Goal: Task Accomplishment & Management: Complete application form

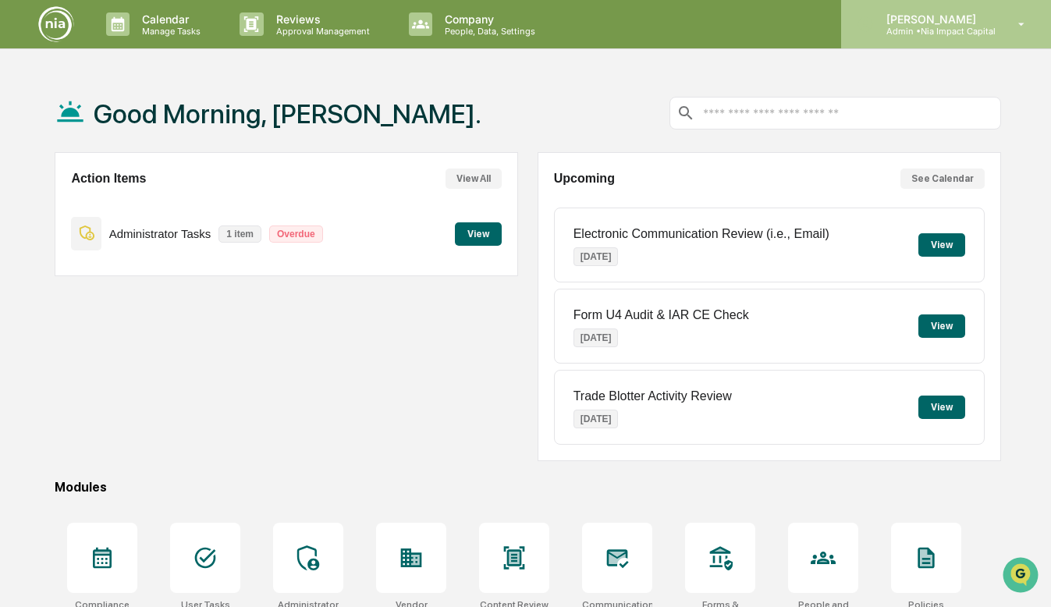
click at [945, 10] on div "Nicole Dodson Admin • Nia Impact Capital" at bounding box center [946, 24] width 210 height 48
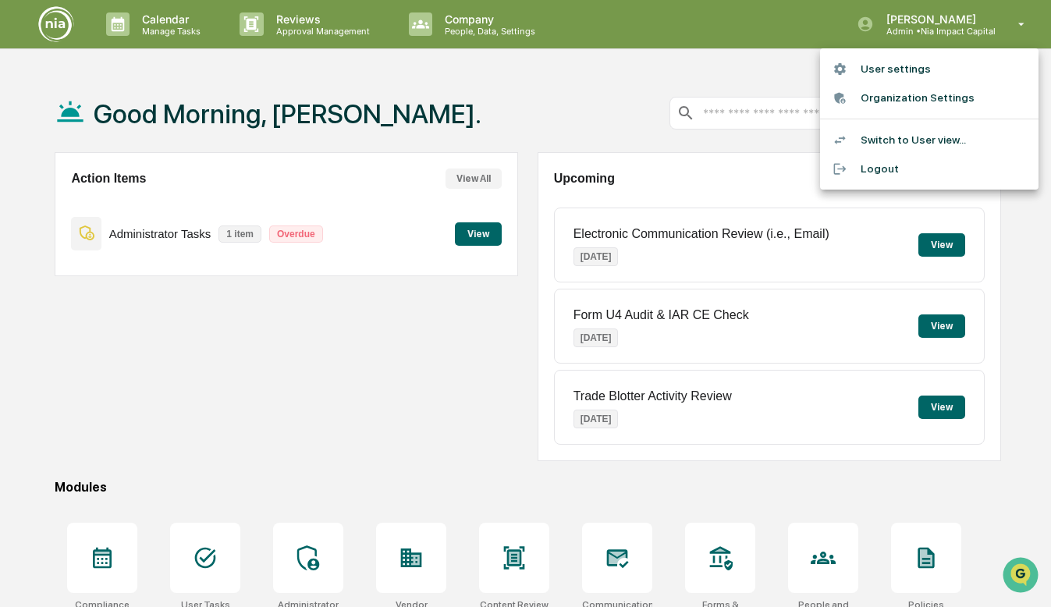
click at [914, 134] on li "Switch to User view..." at bounding box center [929, 140] width 218 height 29
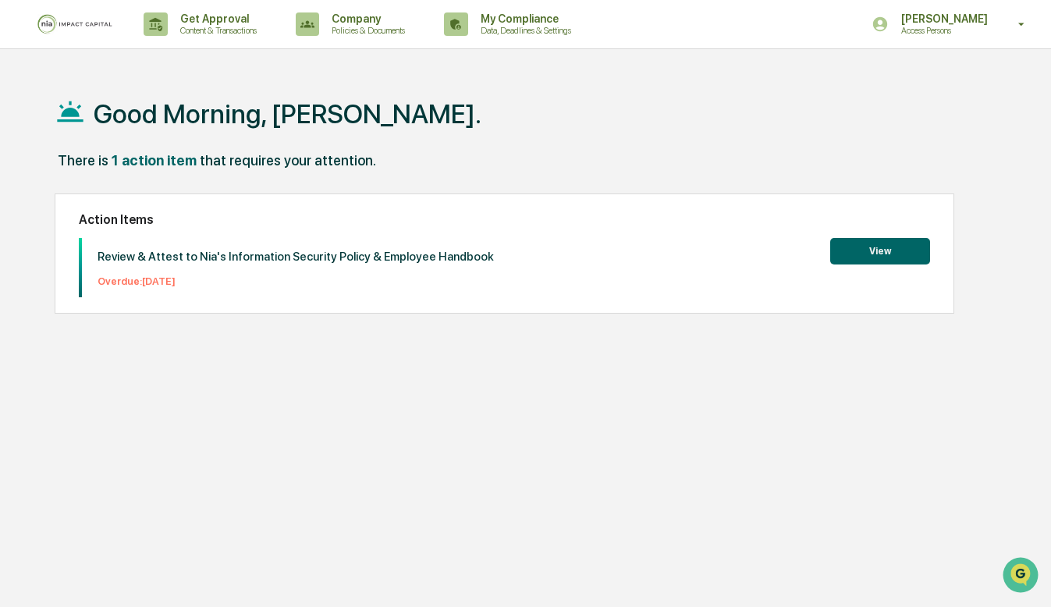
click at [451, 261] on p "Review & Attest to Nia's Information Security Policy & Employee Handbook" at bounding box center [296, 257] width 396 height 14
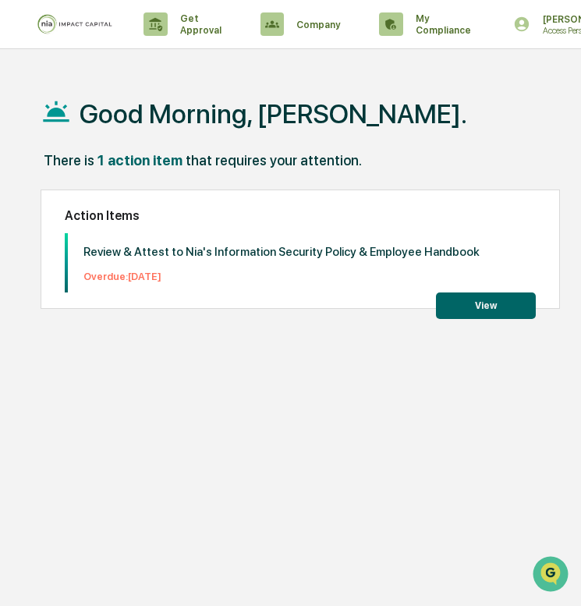
click at [473, 302] on button "View" at bounding box center [486, 306] width 100 height 27
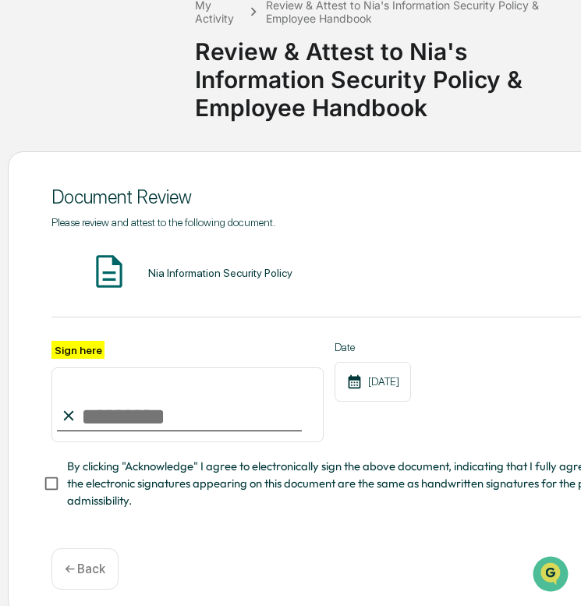
scroll to position [111, 0]
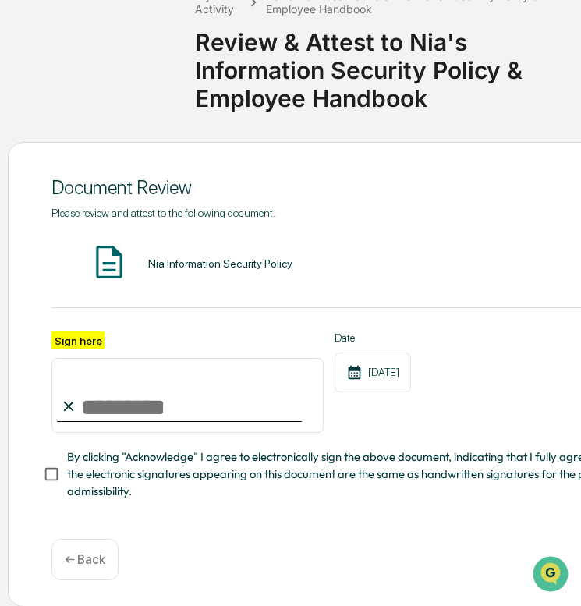
click at [199, 261] on div "Nia Information Security Policy" at bounding box center [220, 263] width 144 height 12
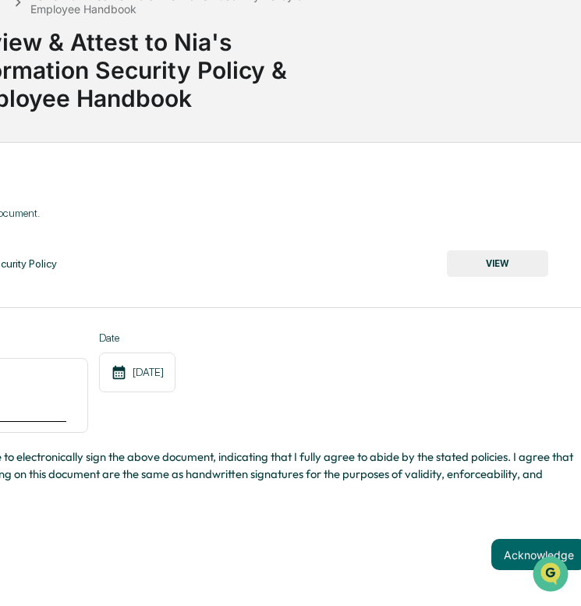
scroll to position [111, 285]
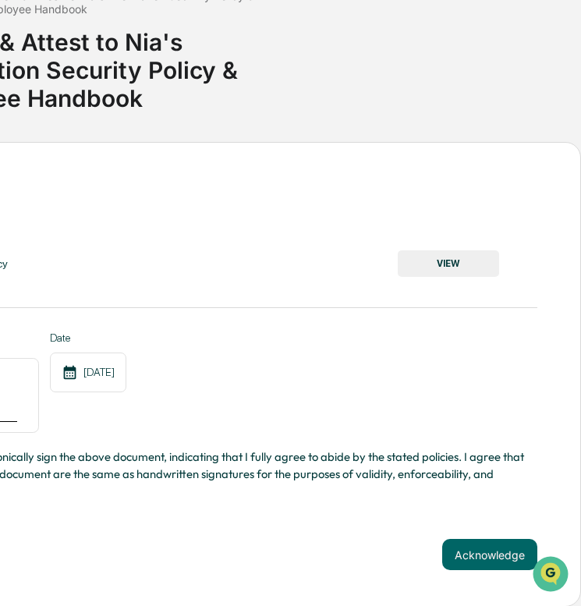
click at [425, 265] on button "VIEW" at bounding box center [448, 263] width 101 height 27
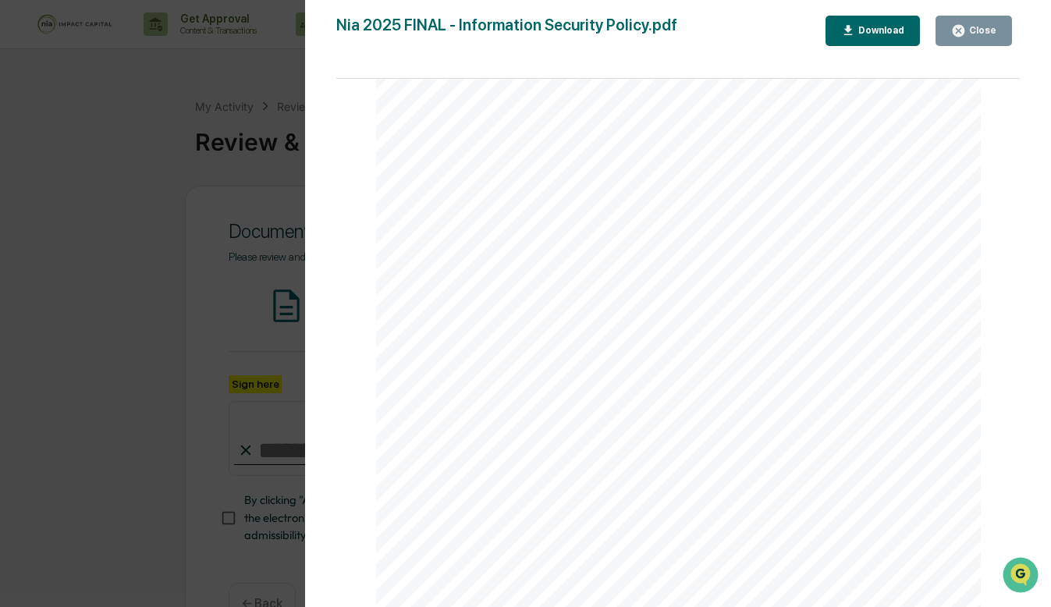
scroll to position [0, 0]
click at [986, 28] on div "Close" at bounding box center [981, 30] width 30 height 11
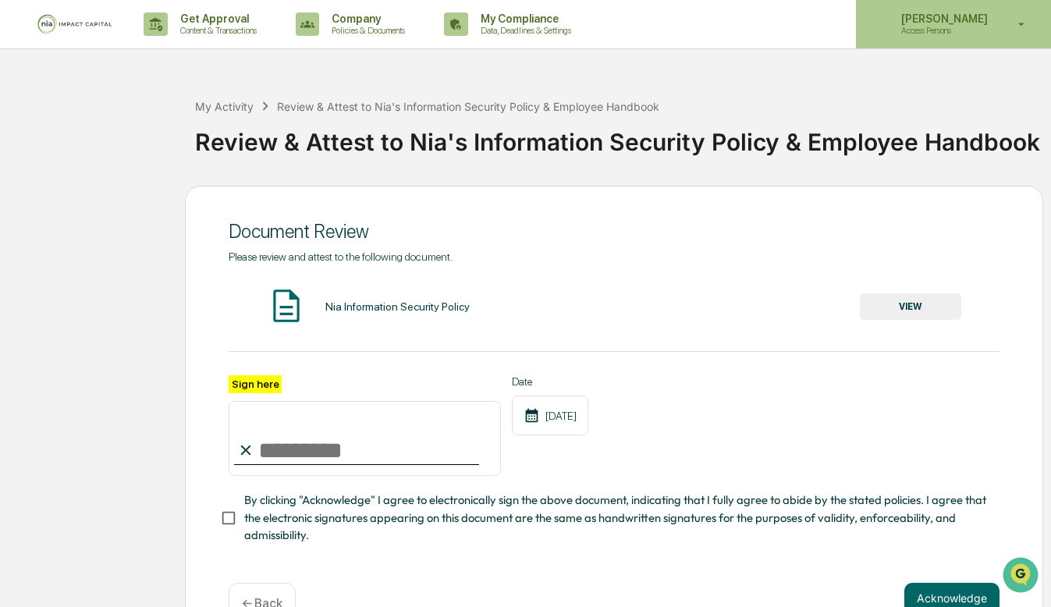
click at [960, 21] on p "[PERSON_NAME]" at bounding box center [942, 18] width 107 height 12
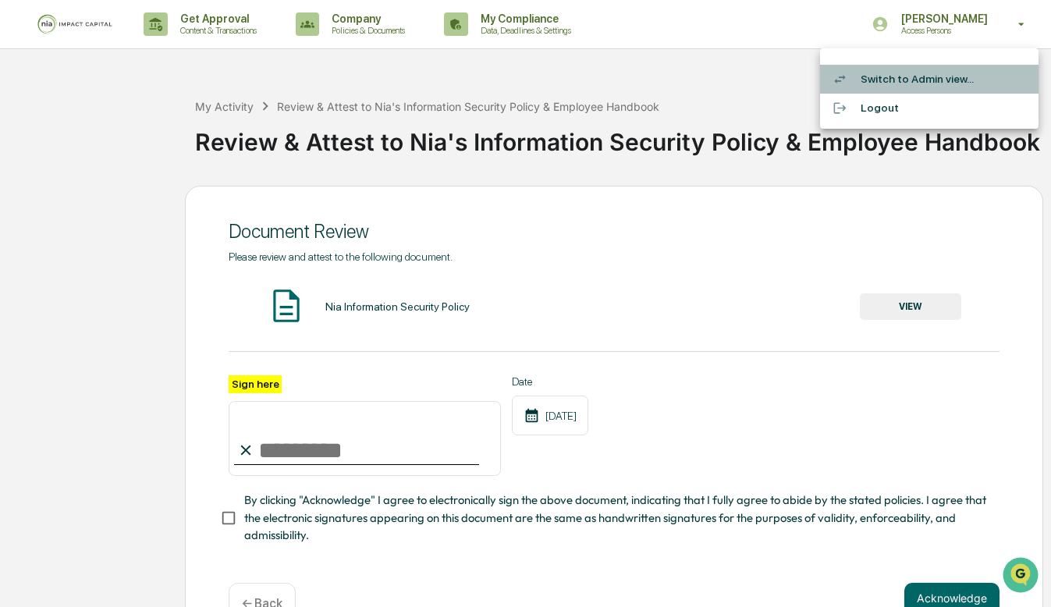
click at [923, 82] on li "Switch to Admin view..." at bounding box center [929, 79] width 218 height 29
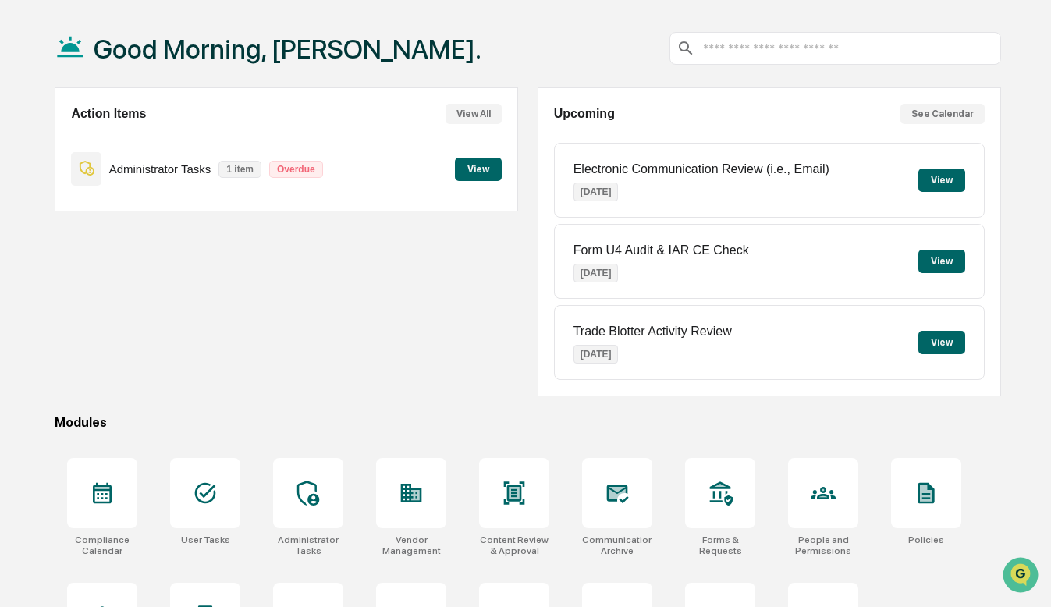
scroll to position [58, 0]
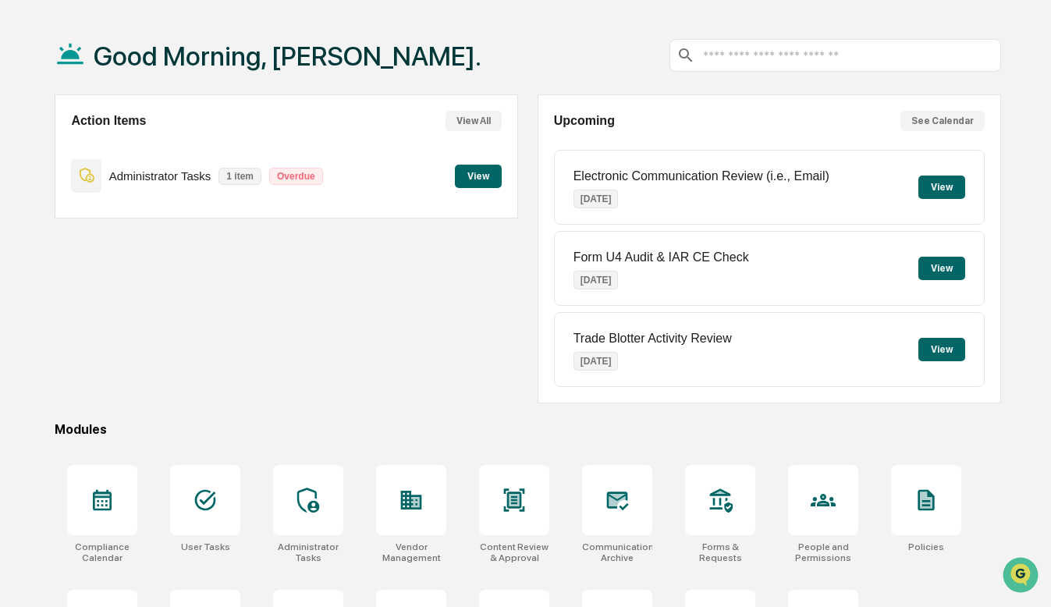
click at [470, 177] on button "View" at bounding box center [478, 176] width 47 height 23
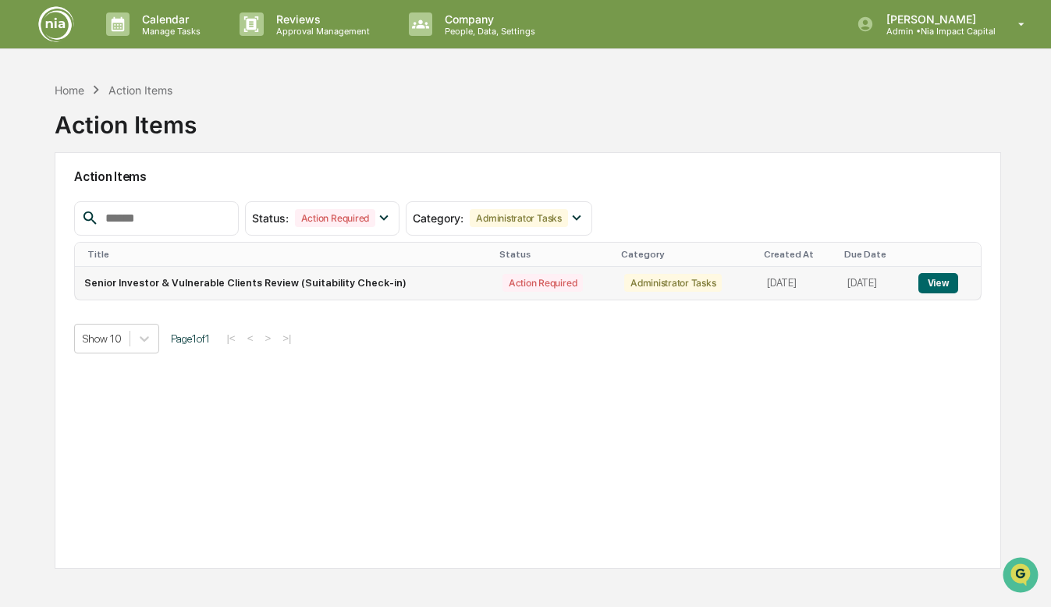
click at [442, 284] on td "Senior Investor & Vulnerable Clients Review (Suitability Check-in)" at bounding box center [283, 283] width 417 height 33
click at [559, 289] on td "Action Required" at bounding box center [554, 283] width 122 height 33
click at [542, 286] on div "Action Required" at bounding box center [542, 283] width 80 height 18
click at [951, 275] on button "View" at bounding box center [938, 283] width 40 height 20
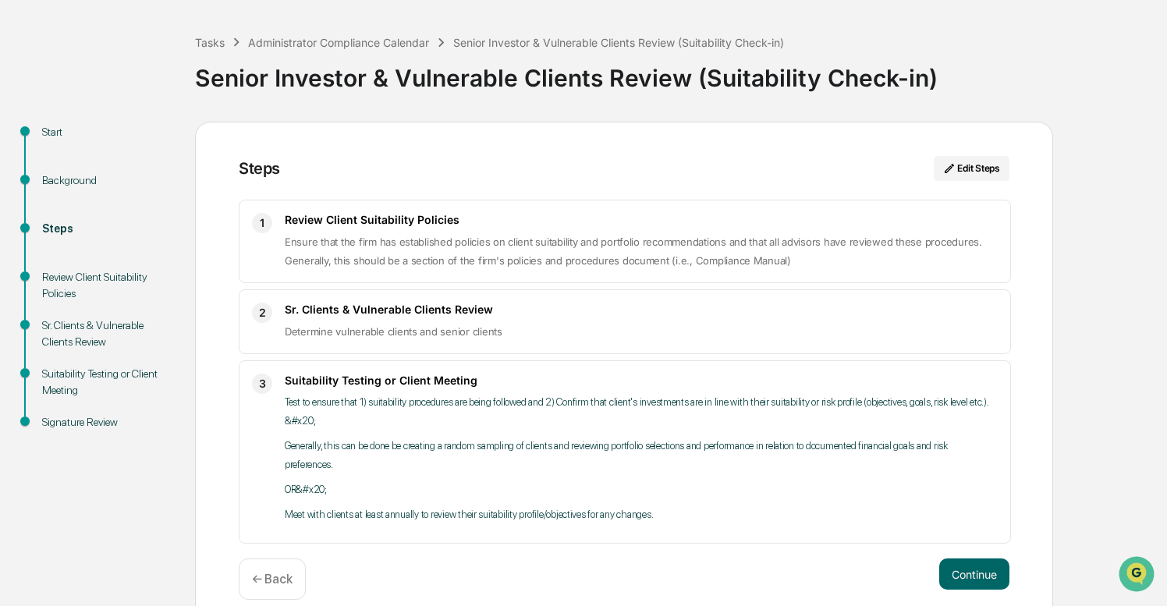
scroll to position [66, 0]
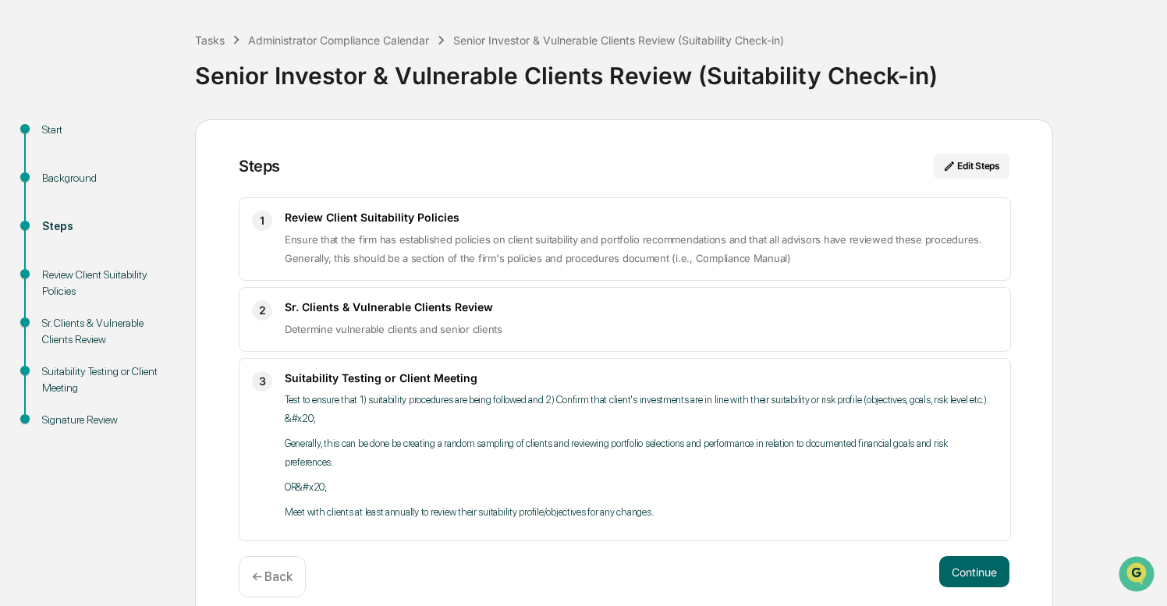
click at [137, 281] on div "Review Client Suitability Policies" at bounding box center [106, 283] width 128 height 33
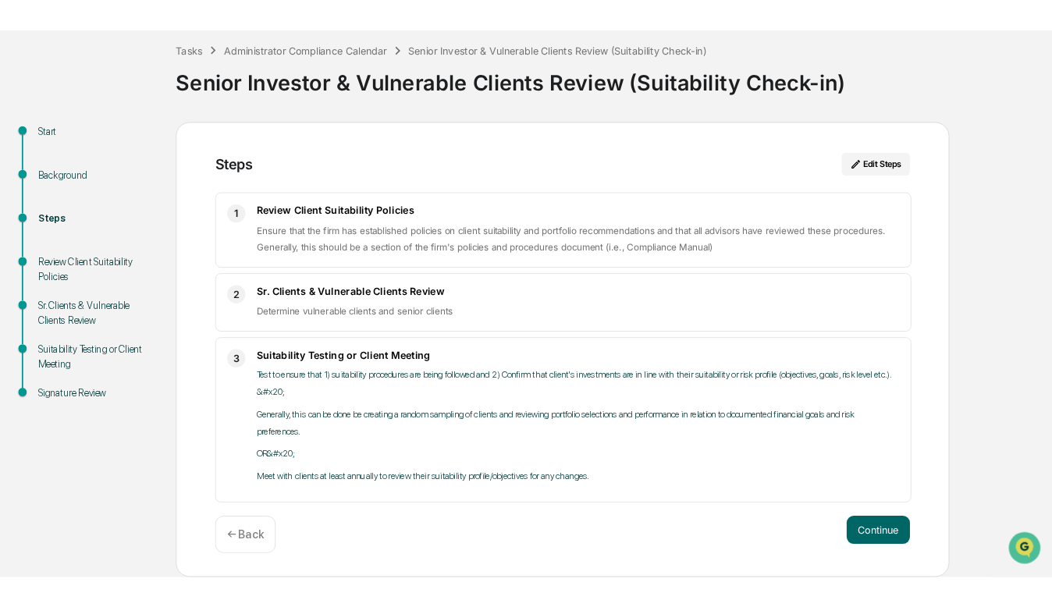
scroll to position [0, 0]
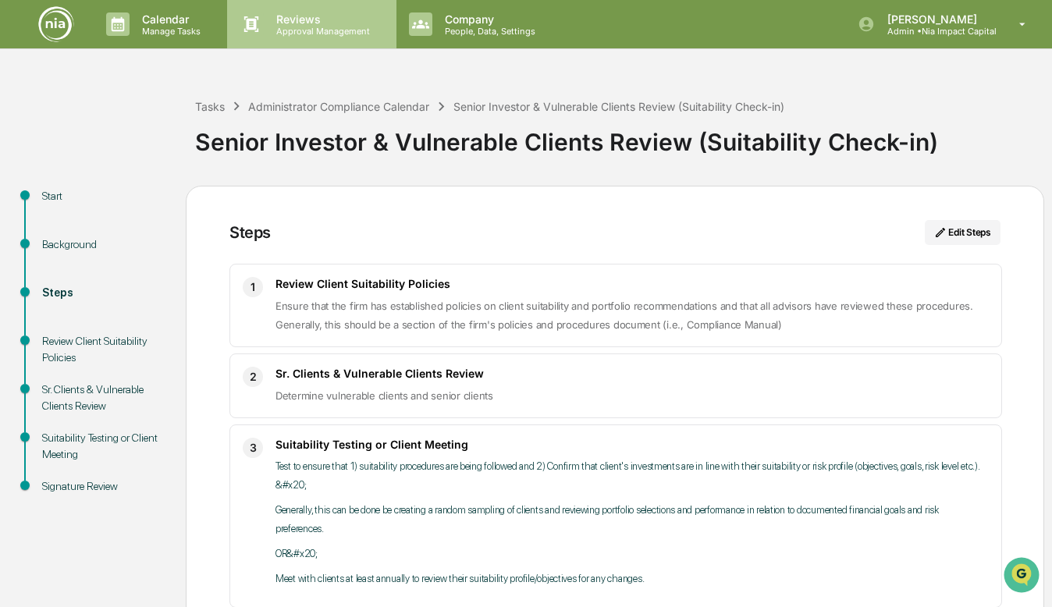
click at [302, 17] on p "Reviews" at bounding box center [321, 18] width 114 height 13
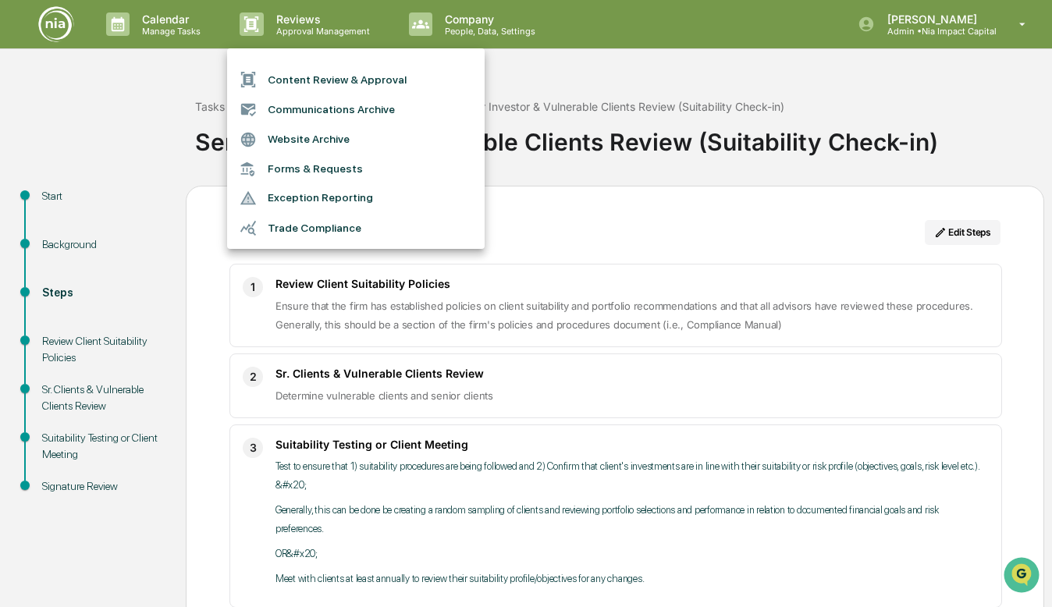
click at [328, 84] on li "Content Review & Approval" at bounding box center [355, 80] width 257 height 30
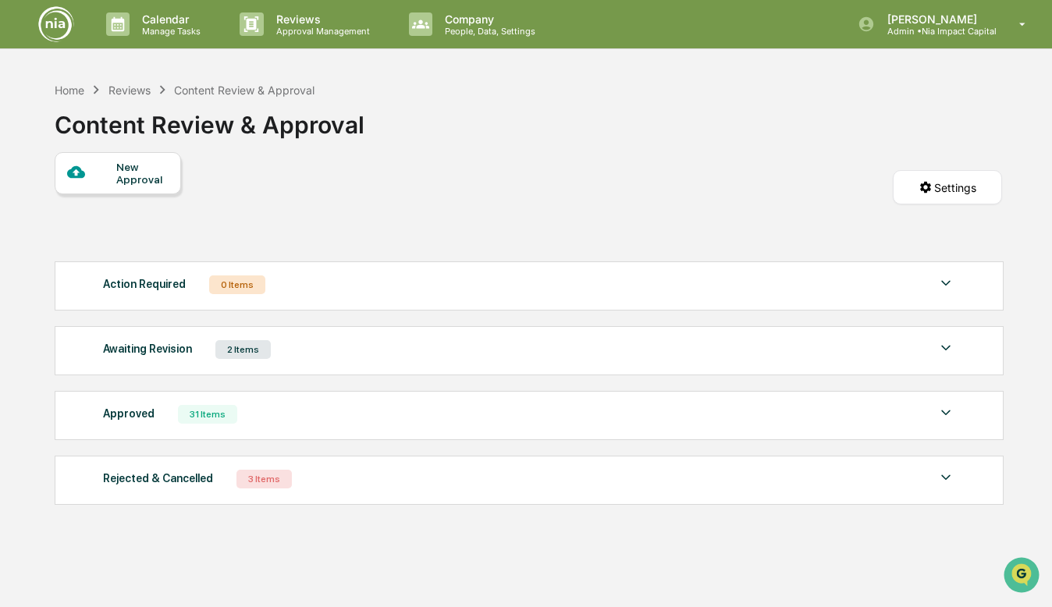
click at [350, 423] on div "Approved 31 Items" at bounding box center [529, 414] width 852 height 22
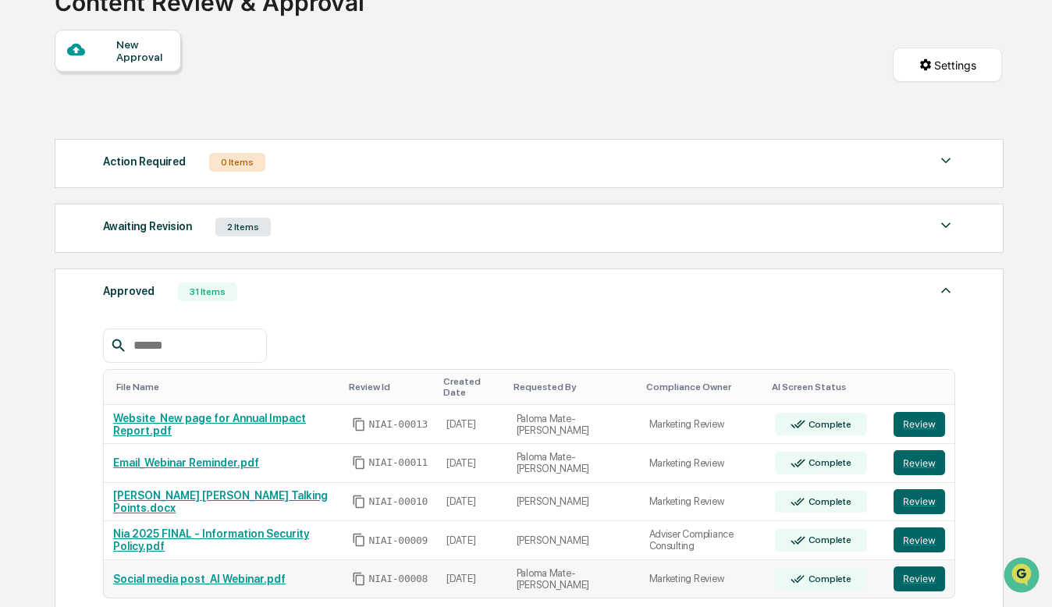
scroll to position [119, 0]
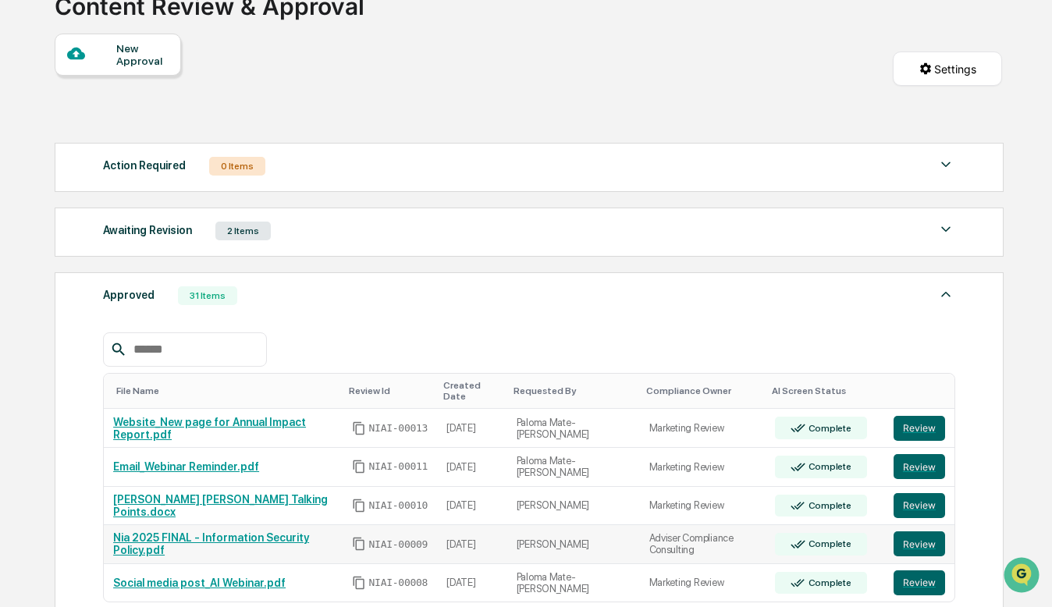
click at [237, 537] on link "Nia 2025 FINAL - Information Security Policy.pdf" at bounding box center [211, 543] width 196 height 25
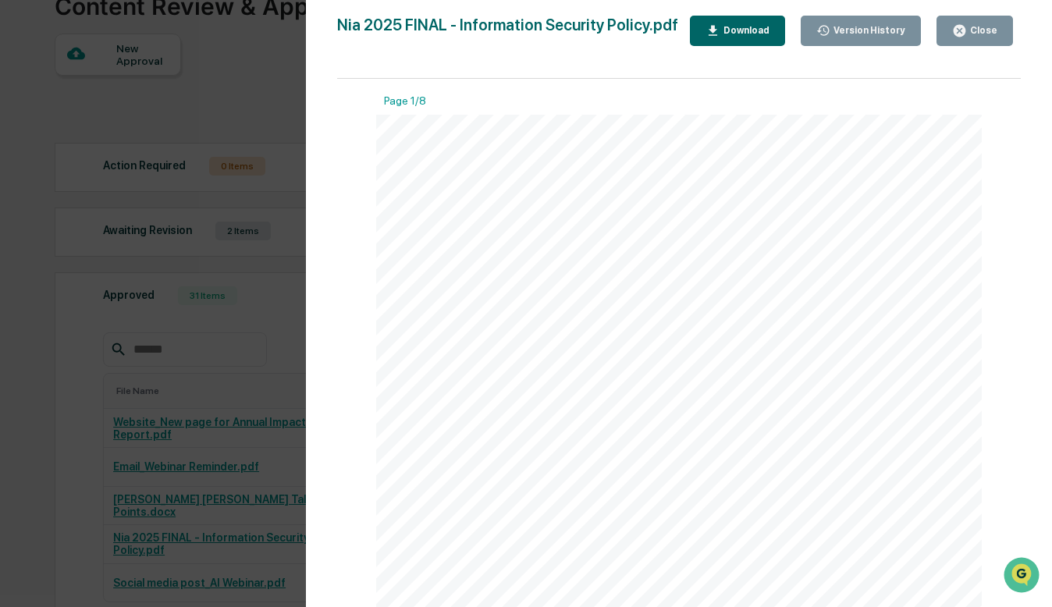
click at [730, 30] on div "Download" at bounding box center [744, 30] width 49 height 11
click at [485, 278] on span "We believe that strong security is built on transparency and a commitment to pr…" at bounding box center [671, 275] width 449 height 11
click at [970, 24] on div "Close" at bounding box center [974, 30] width 45 height 15
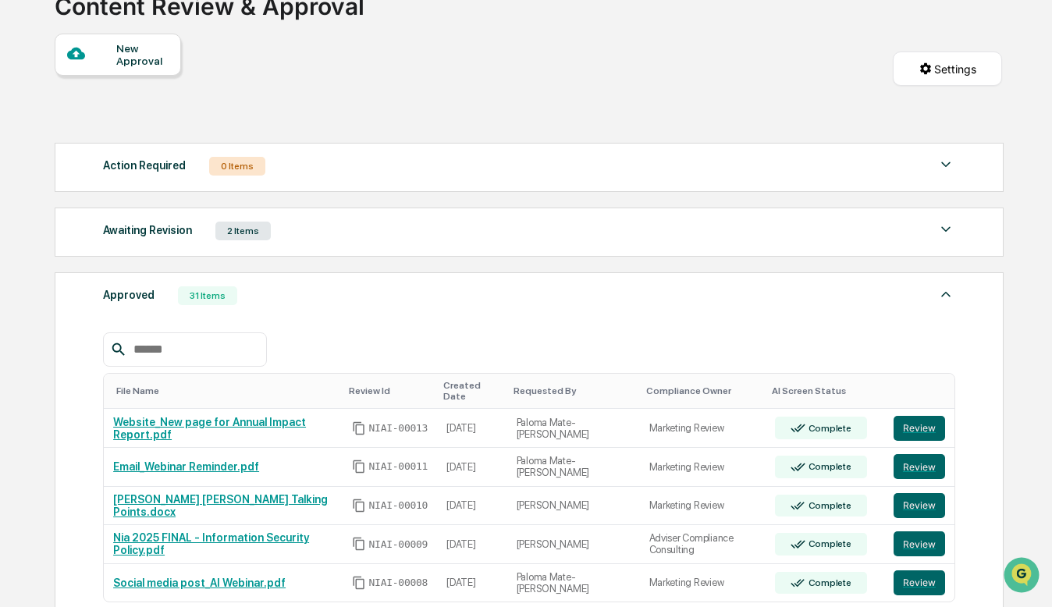
scroll to position [0, 0]
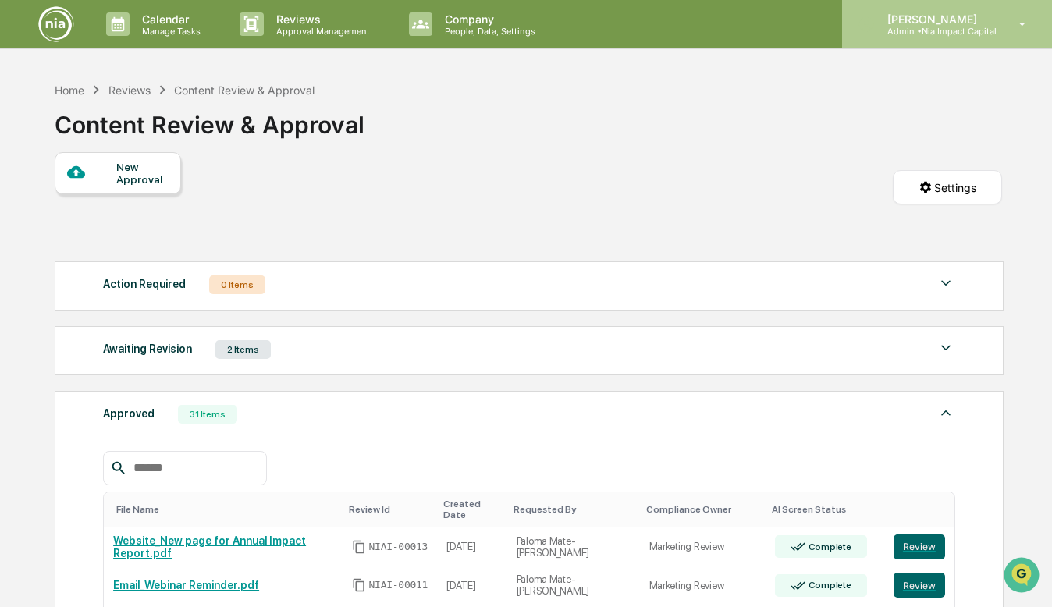
click at [916, 30] on p "Admin • Nia Impact Capital" at bounding box center [935, 31] width 122 height 11
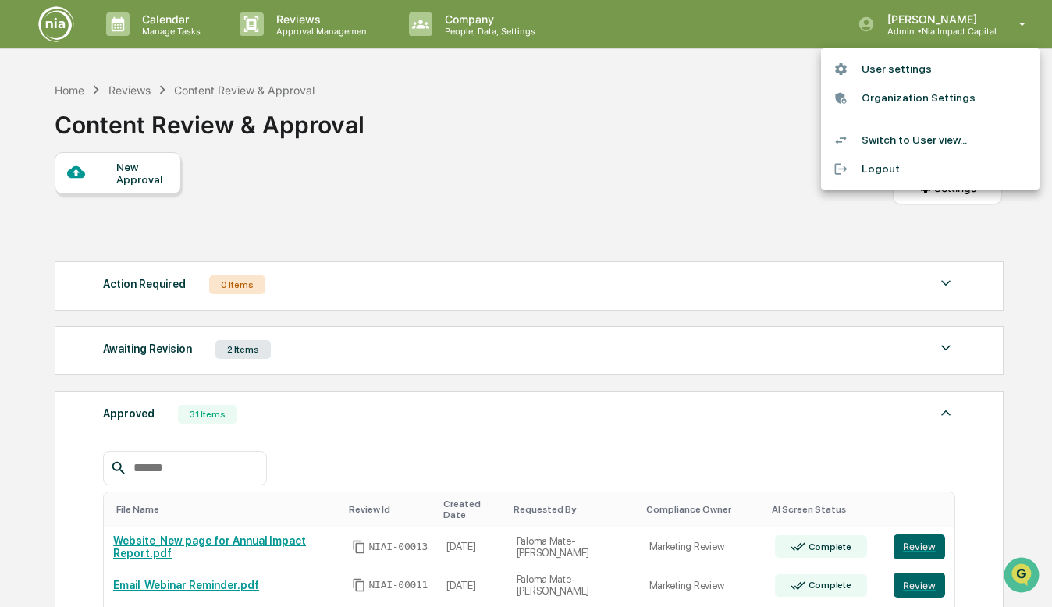
click at [447, 33] on div at bounding box center [526, 303] width 1052 height 607
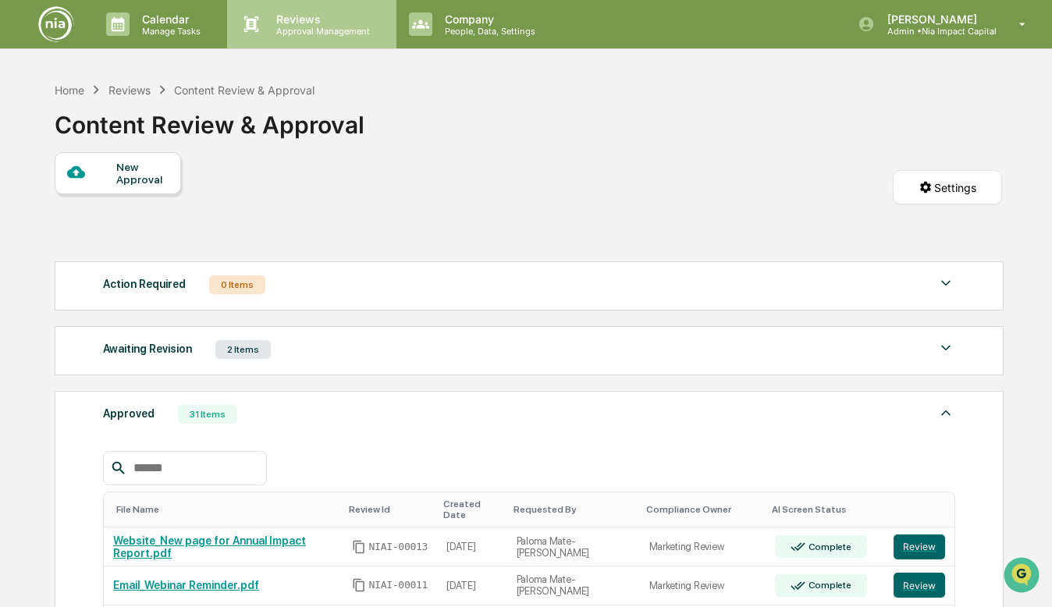
click at [325, 28] on p "Approval Management" at bounding box center [321, 31] width 114 height 11
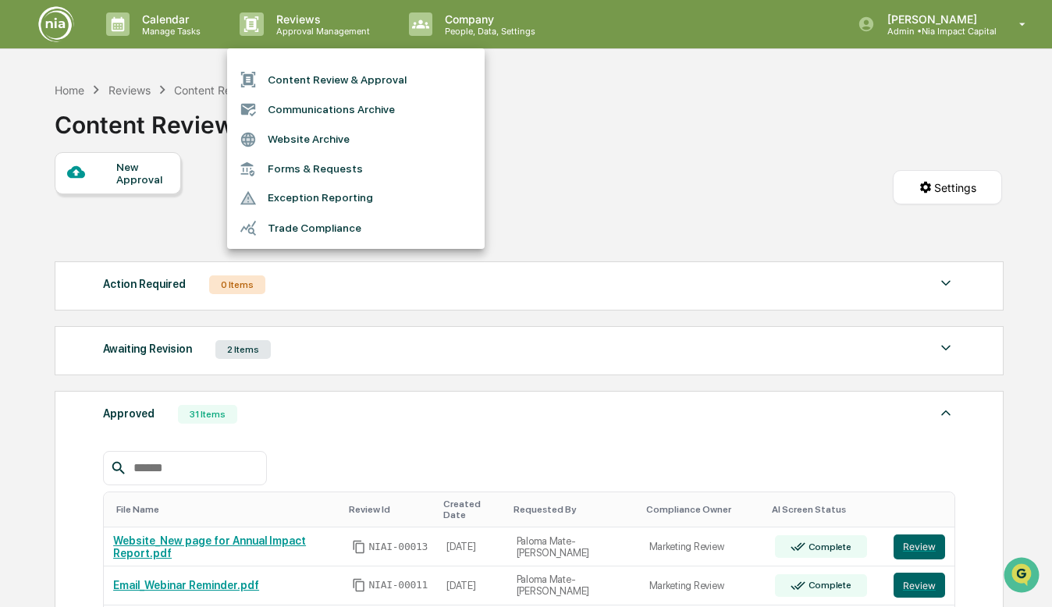
click at [328, 169] on li "Forms & Requests" at bounding box center [355, 168] width 257 height 29
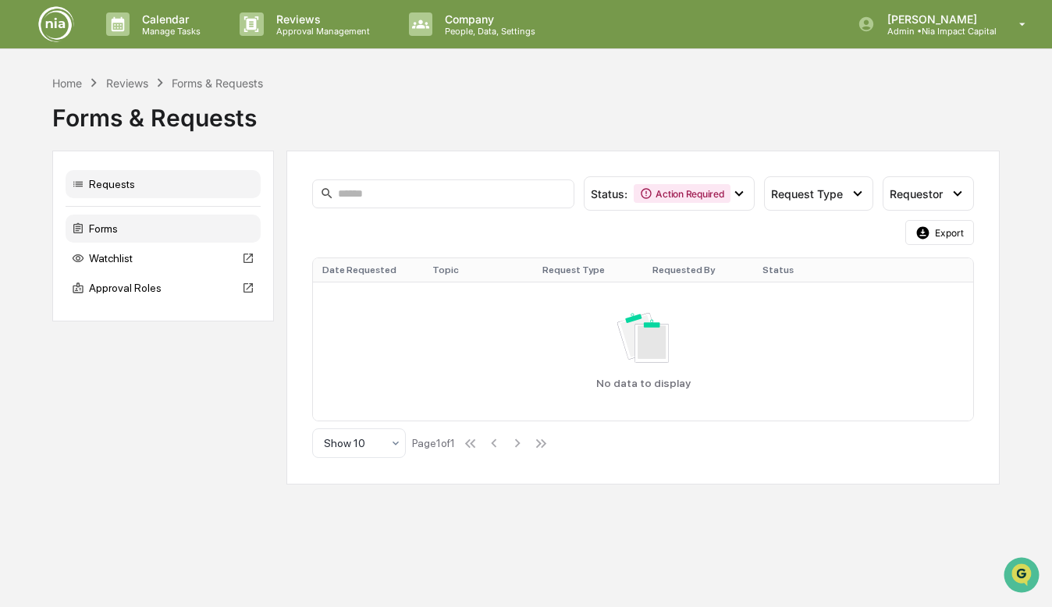
click at [129, 219] on div "Forms" at bounding box center [163, 229] width 195 height 28
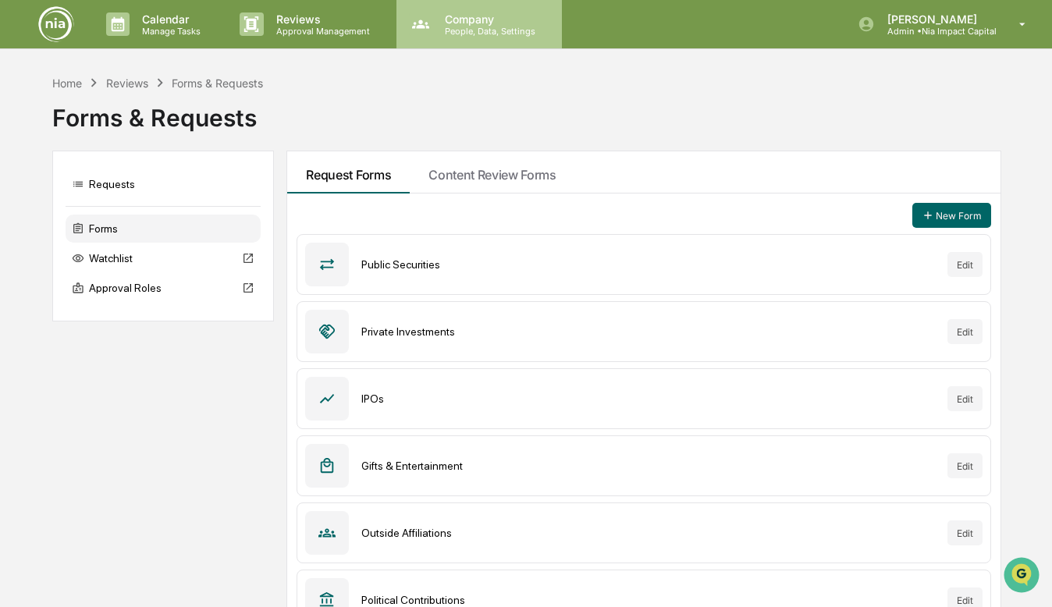
click at [484, 41] on div "Company People, Data, Settings" at bounding box center [478, 24] width 165 height 48
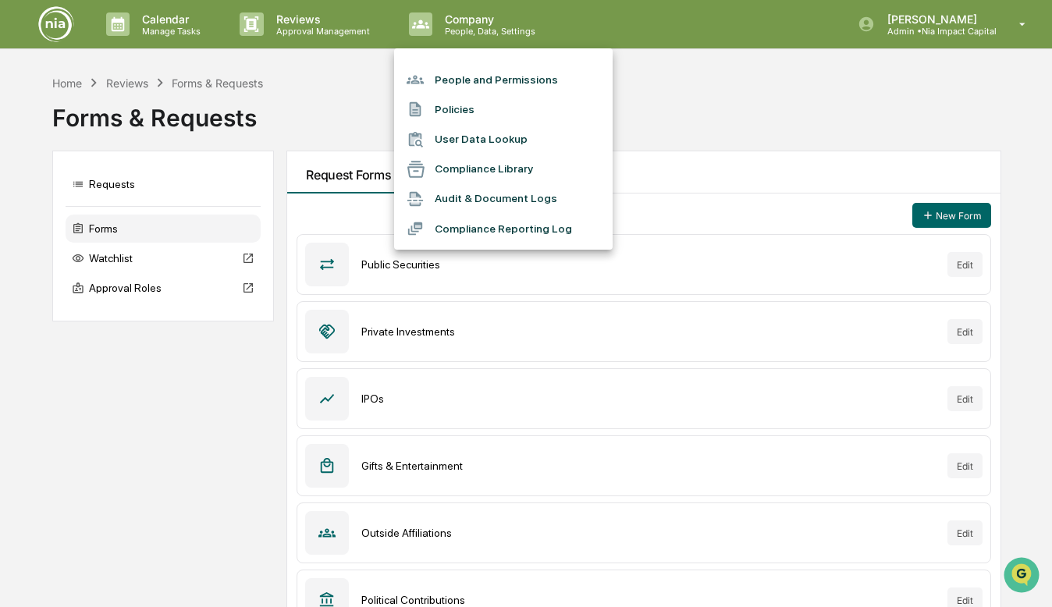
click at [462, 111] on li "Policies" at bounding box center [503, 109] width 218 height 30
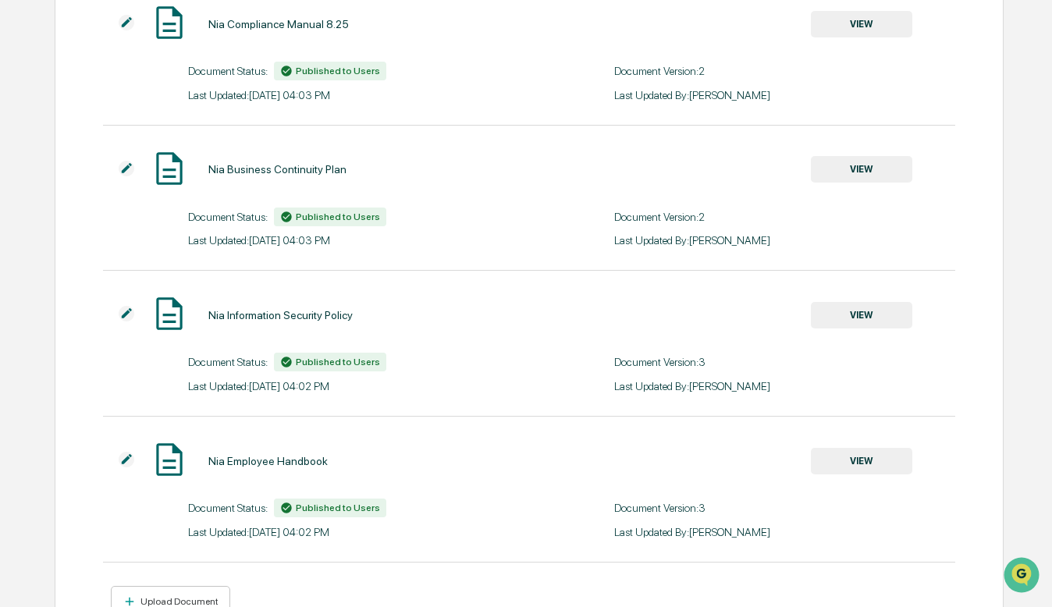
scroll to position [215, 0]
click at [126, 311] on img at bounding box center [127, 312] width 16 height 16
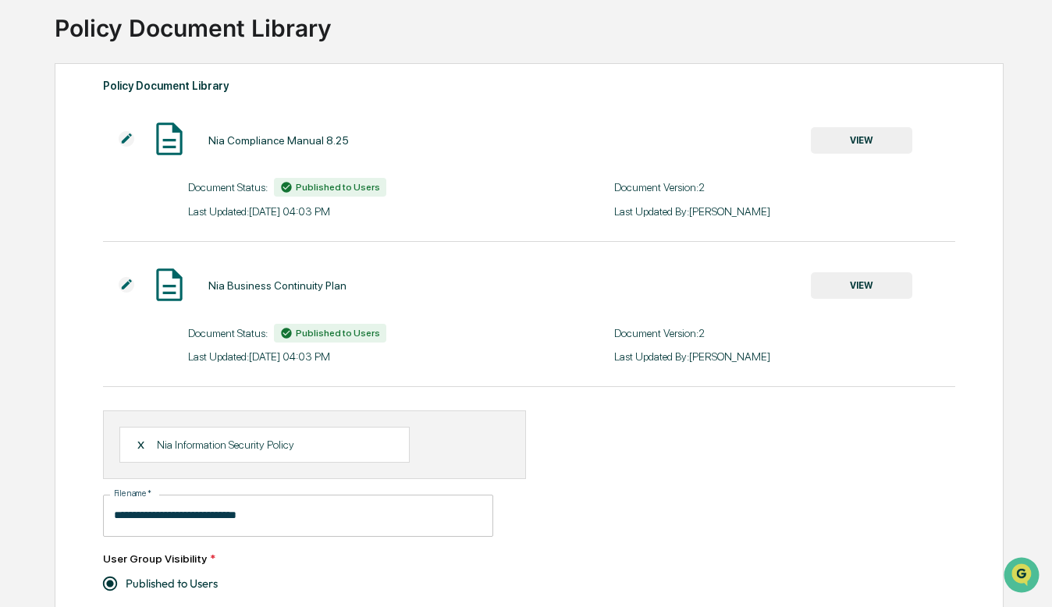
scroll to position [95, 0]
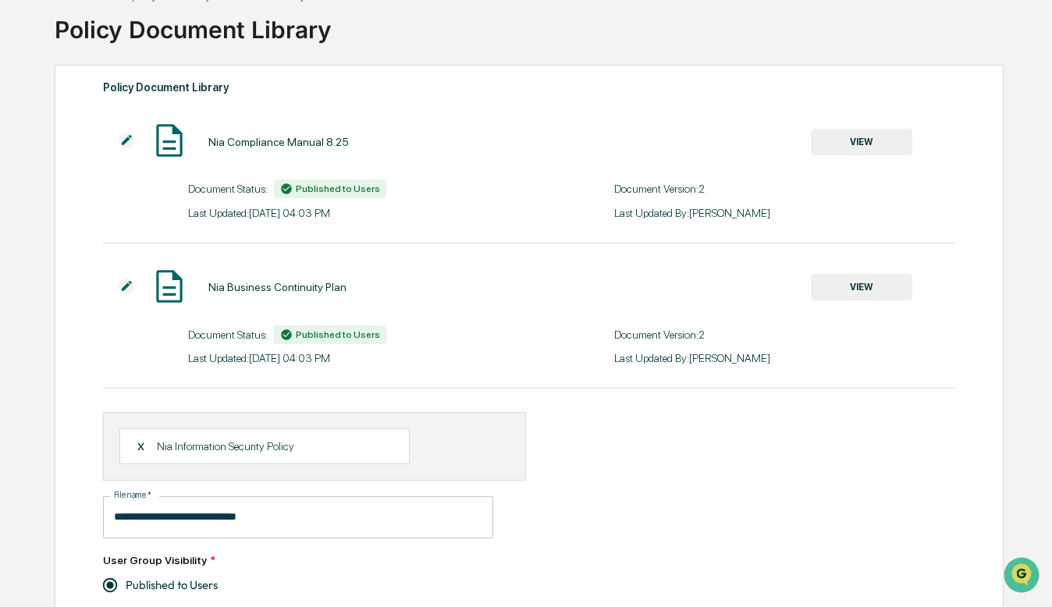
click at [138, 447] on div "X" at bounding box center [147, 446] width 21 height 14
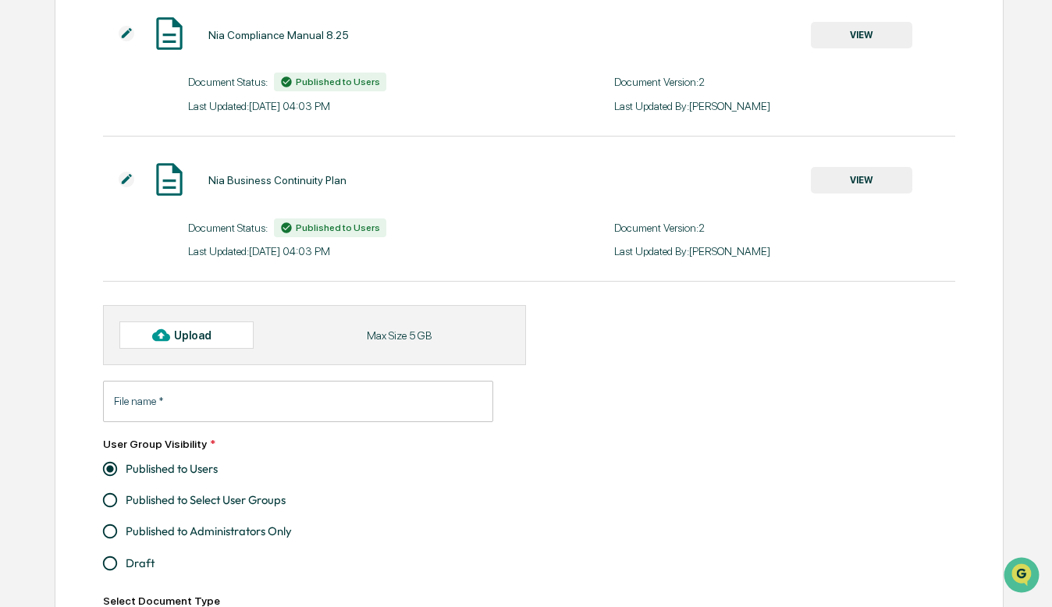
scroll to position [201, 0]
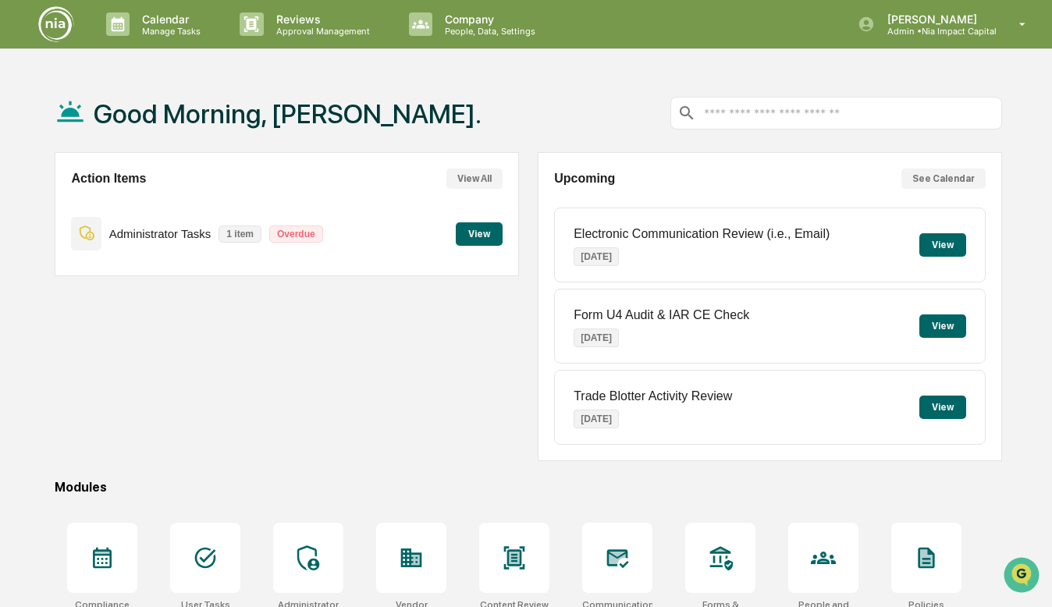
click at [963, 53] on div "Calendar Manage Tasks Reviews Approval Management Company People, Data, Setting…" at bounding box center [526, 377] width 1052 height 755
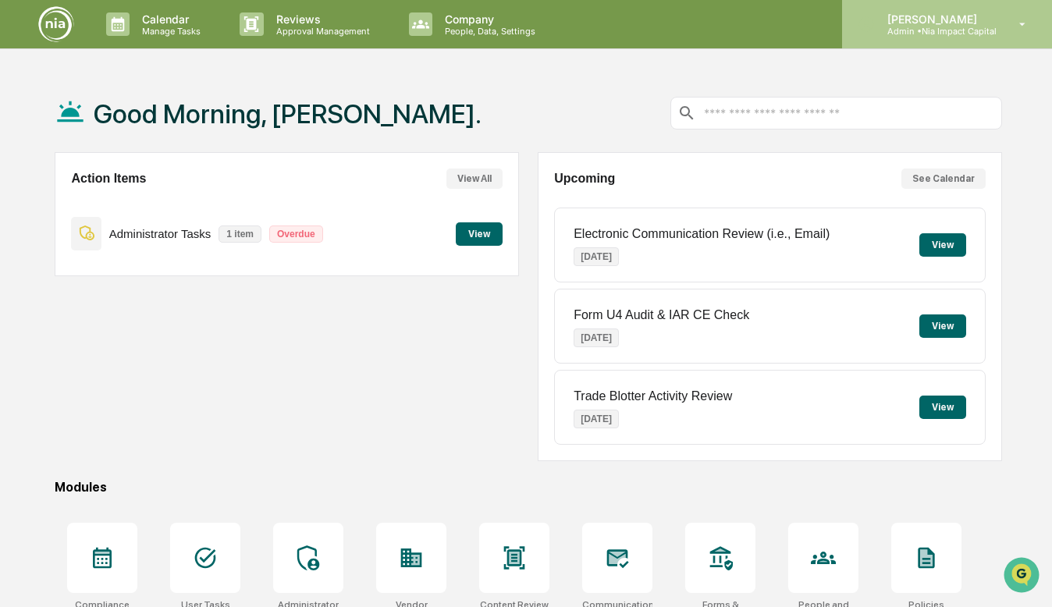
click at [963, 27] on p "Admin • Nia Impact Capital" at bounding box center [935, 31] width 122 height 11
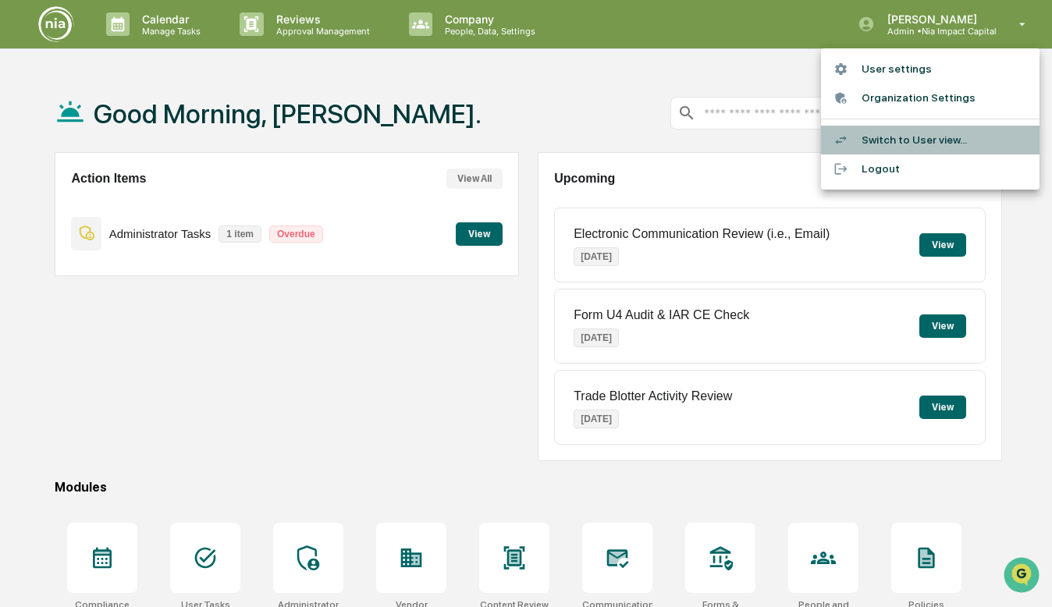
click at [911, 142] on li "Switch to User view..." at bounding box center [930, 140] width 218 height 29
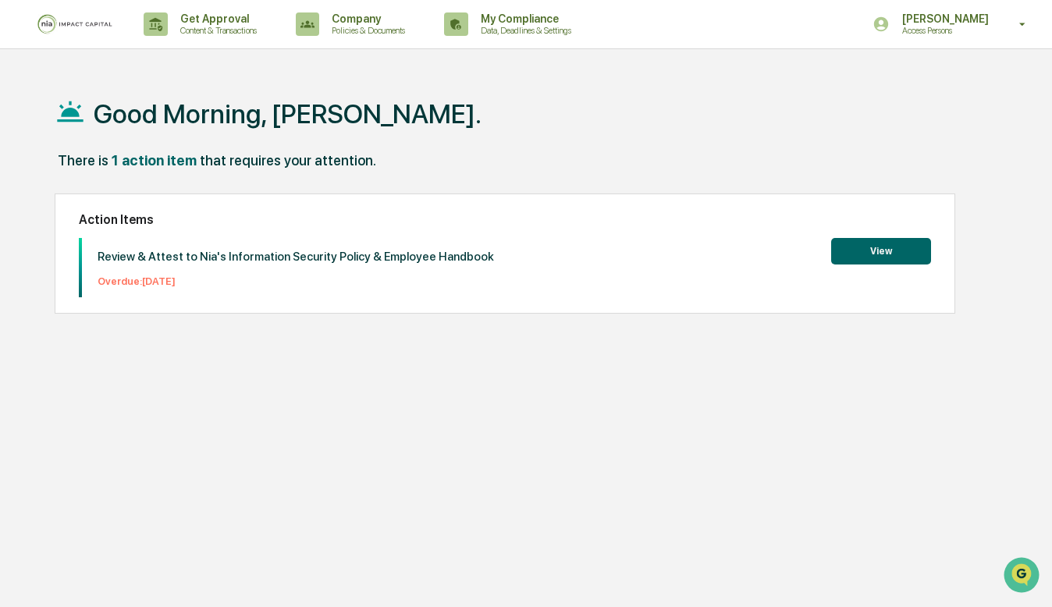
click at [837, 250] on button "View" at bounding box center [881, 251] width 100 height 27
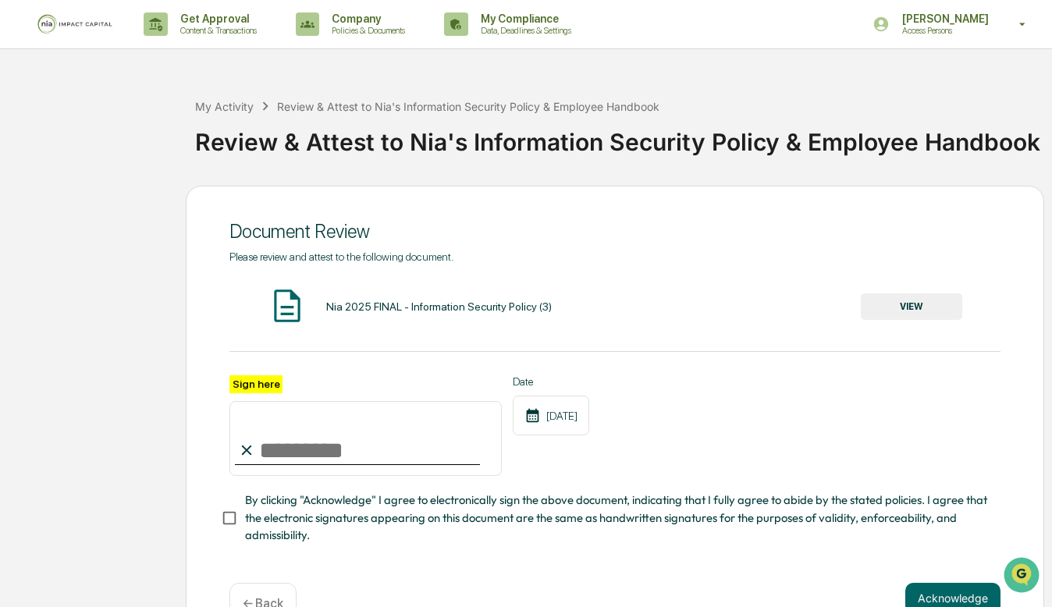
click at [506, 303] on div "Nia 2025 FINAL - Information Security Policy (3)" at bounding box center [438, 306] width 225 height 12
click at [286, 306] on img at bounding box center [287, 305] width 39 height 39
click at [926, 296] on button "VIEW" at bounding box center [910, 306] width 101 height 27
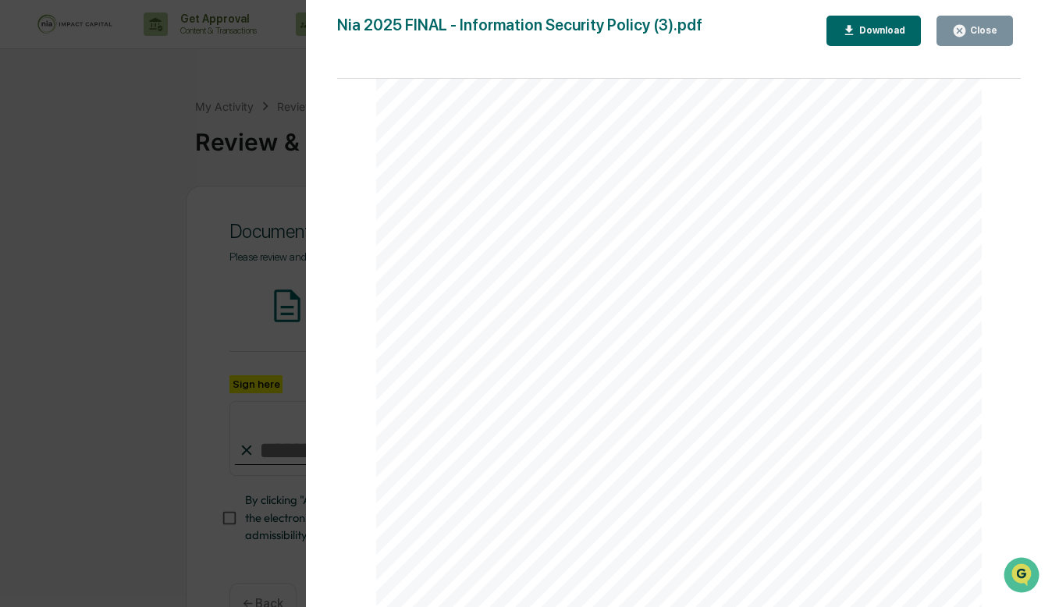
scroll to position [1999, 0]
click at [952, 40] on button "Close" at bounding box center [974, 31] width 76 height 30
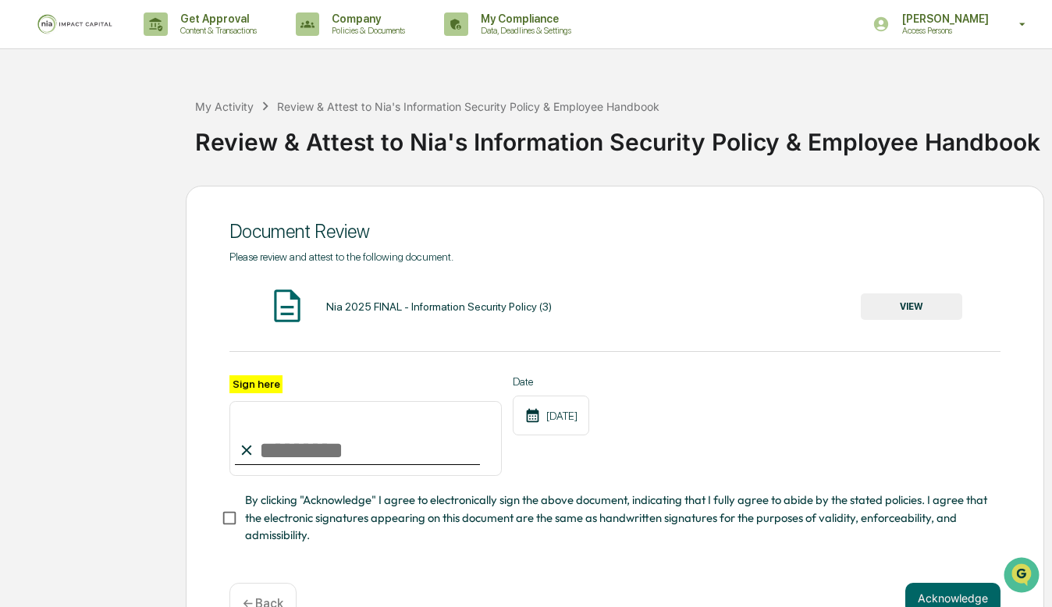
click at [327, 447] on input "Sign here" at bounding box center [365, 438] width 272 height 75
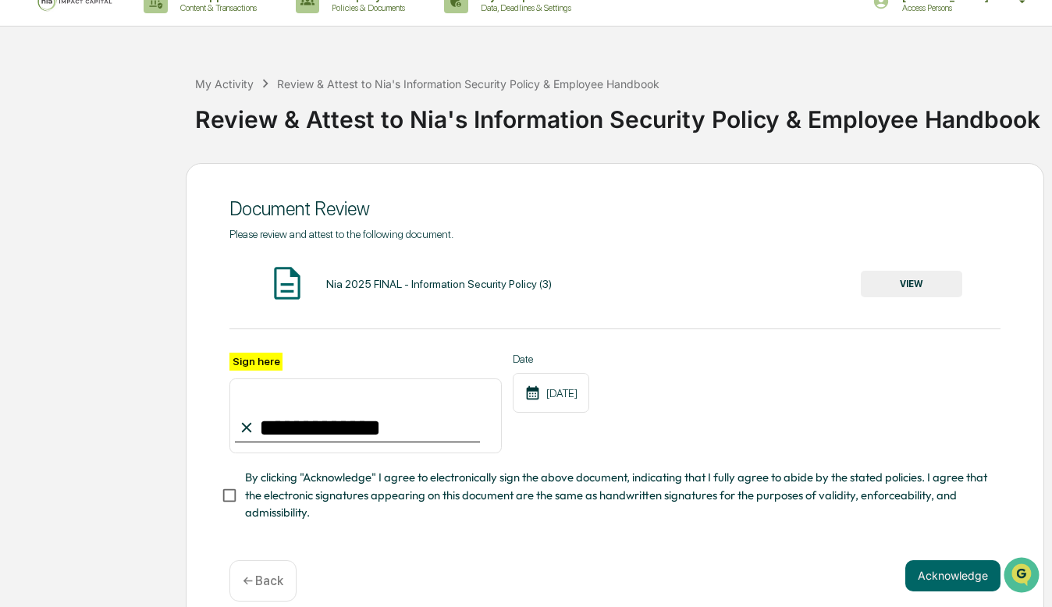
scroll to position [20, 0]
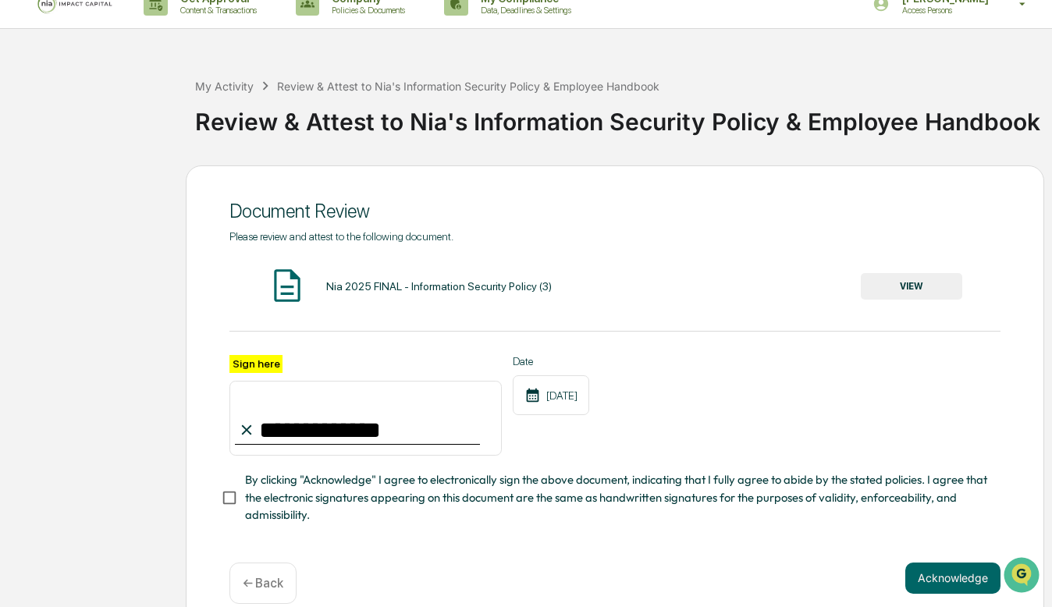
type input "**********"
click at [346, 479] on span "By clicking "Acknowledge" I agree to electronically sign the above document, in…" at bounding box center [616, 497] width 743 height 52
click at [564, 403] on div "[DATE]" at bounding box center [551, 395] width 76 height 40
click at [568, 397] on div "[DATE]" at bounding box center [551, 395] width 76 height 40
click at [575, 397] on div "[DATE]" at bounding box center [551, 395] width 76 height 40
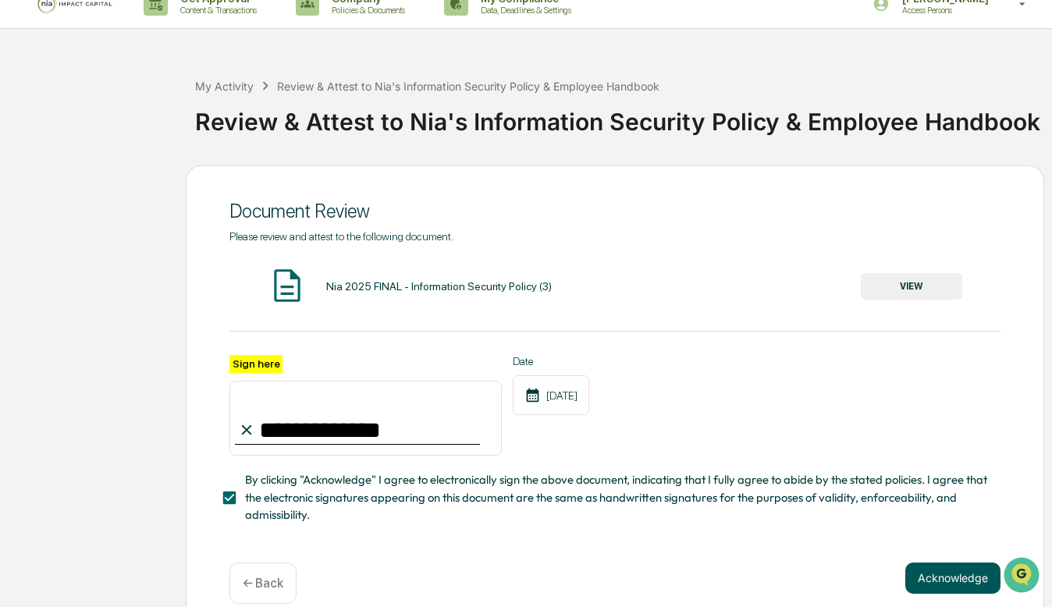
click at [928, 578] on button "Acknowledge" at bounding box center [952, 577] width 95 height 31
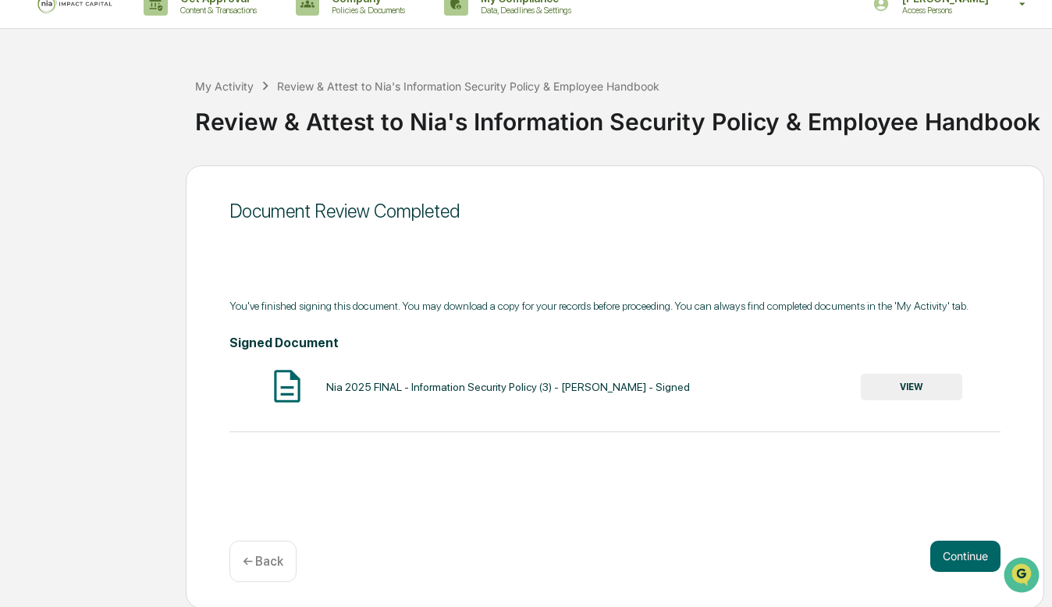
scroll to position [0, 0]
